Goal: Communication & Community: Participate in discussion

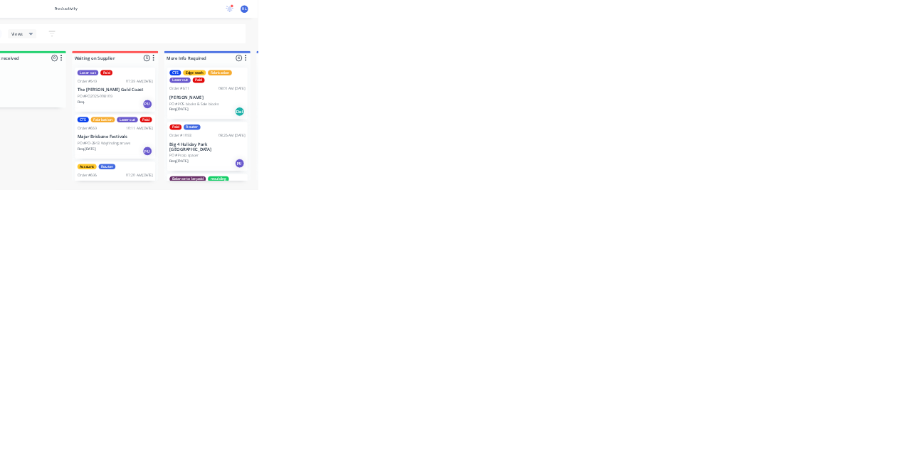
scroll to position [115, 0]
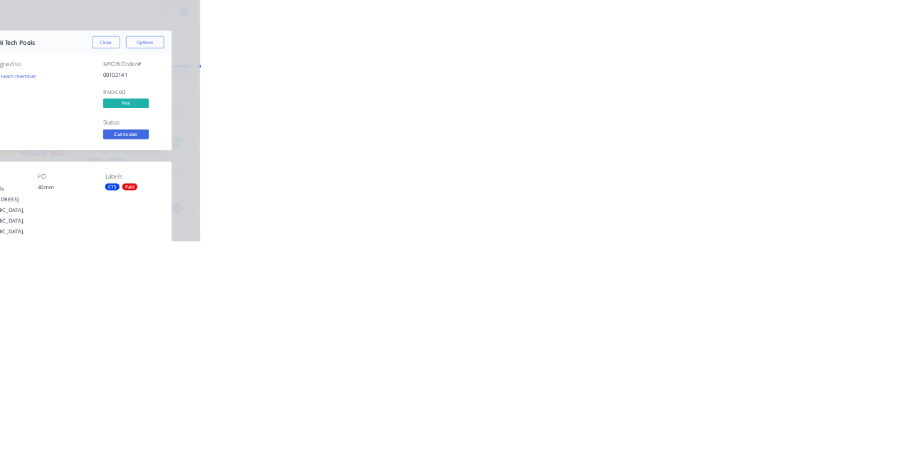
click at [189, 105] on button "Order details" at bounding box center [120, 89] width 135 height 36
click at [149, 128] on div "Collaborate" at bounding box center [121, 124] width 56 height 13
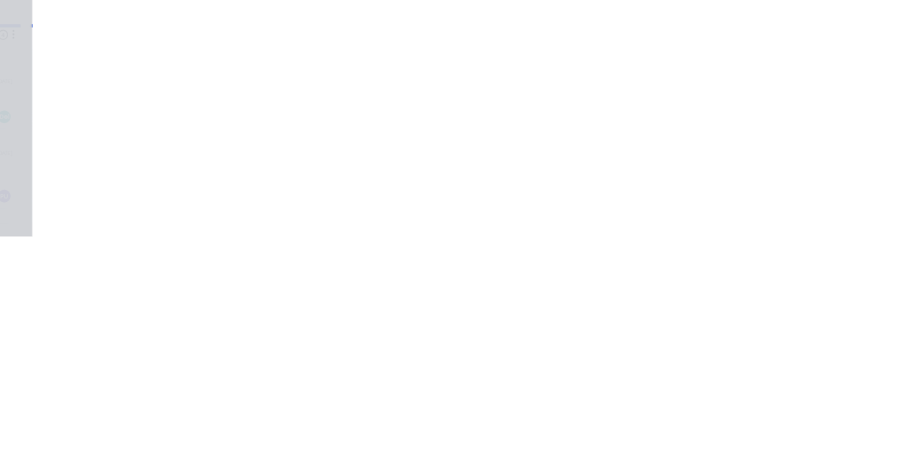
click at [641, 419] on div at bounding box center [458, 411] width 365 height 15
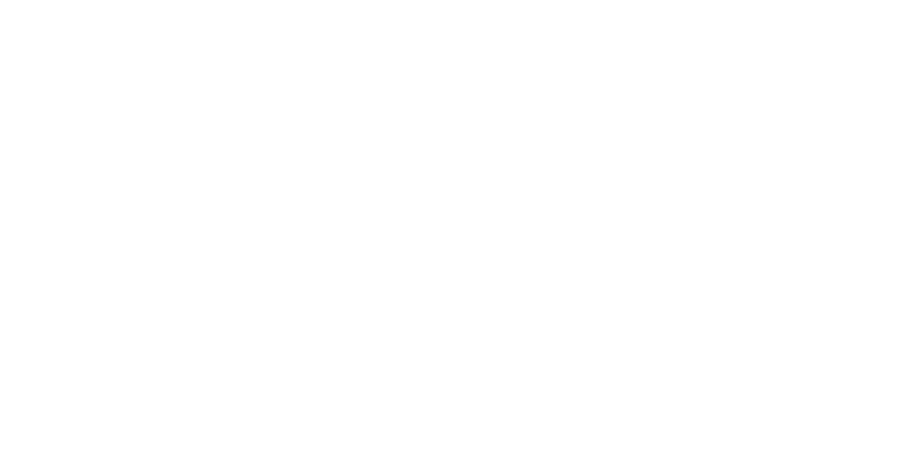
click at [801, 422] on button "Send" at bounding box center [773, 411] width 56 height 21
click at [762, 73] on button "Close" at bounding box center [736, 79] width 52 height 23
click at [762, 77] on button "Close" at bounding box center [736, 79] width 52 height 23
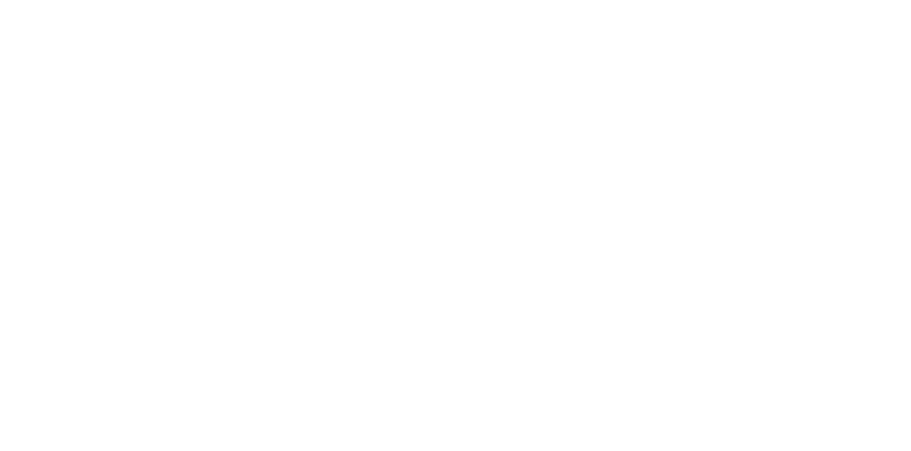
click at [762, 79] on button "Close" at bounding box center [736, 79] width 52 height 23
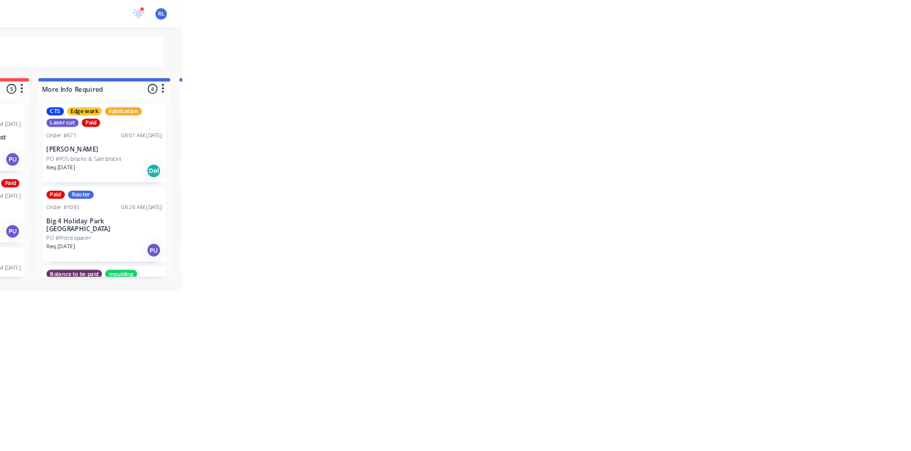
scroll to position [0, 0]
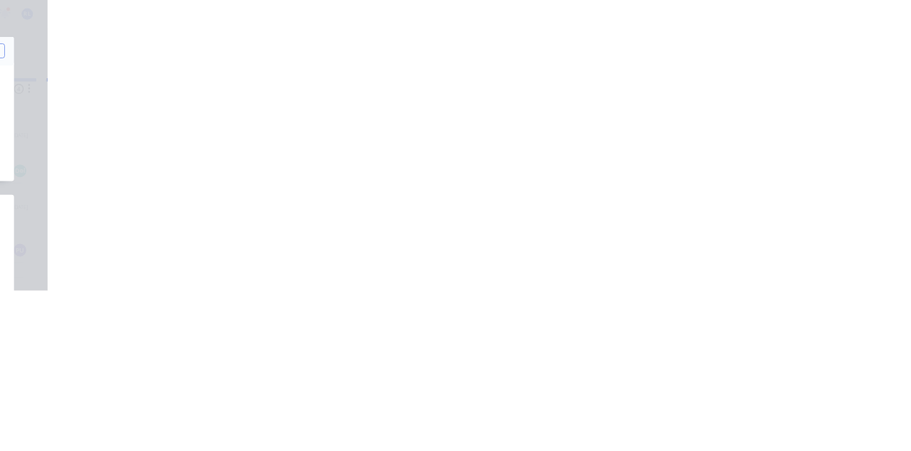
click at [762, 83] on button "Close" at bounding box center [736, 79] width 52 height 23
